Goal: Find specific page/section: Find specific page/section

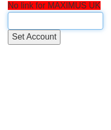
click at [81, 15] on input "text" at bounding box center [55, 21] width 95 height 18
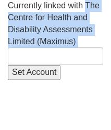
drag, startPoint x: 91, startPoint y: 38, endPoint x: 88, endPoint y: 5, distance: 33.0
click at [88, 5] on div "Currently linked with The Centre for Health and Disability Assessments Limited …" at bounding box center [55, 40] width 95 height 80
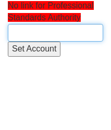
click at [14, 33] on input "text" at bounding box center [55, 33] width 95 height 18
paste input "Professional Standards Authority for Health and Social Care"
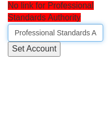
scroll to position [0, 123]
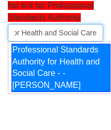
click at [39, 71] on div "Professional Standards Authority for Health and Social Care - - Graham Ashton" at bounding box center [60, 68] width 99 height 49
type input "Professional Standards Authority for Health and Social Care - - Graham Ashton"
